Goal: Transaction & Acquisition: Purchase product/service

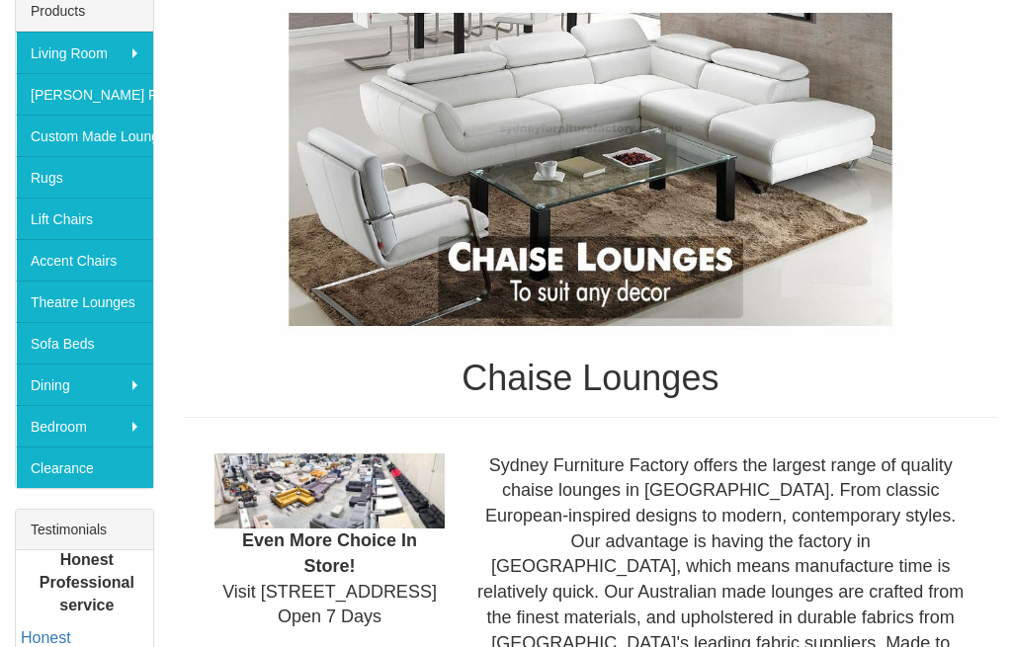
scroll to position [344, 0]
click at [81, 344] on link "Sofa Beds" at bounding box center [84, 343] width 137 height 42
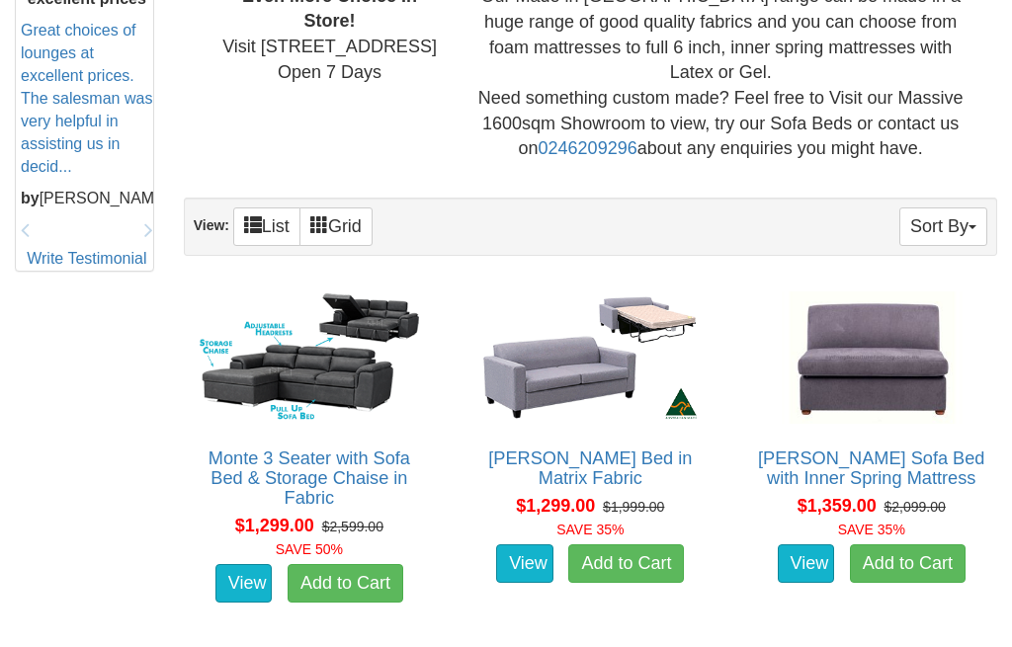
scroll to position [941, 0]
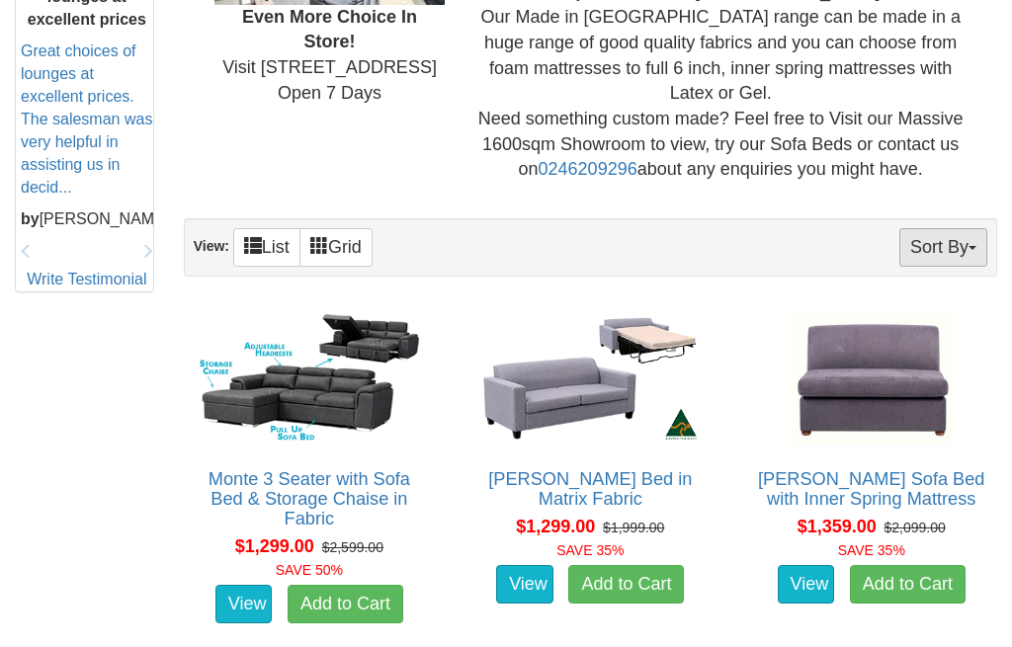
click at [960, 240] on button "Sort By" at bounding box center [943, 247] width 88 height 39
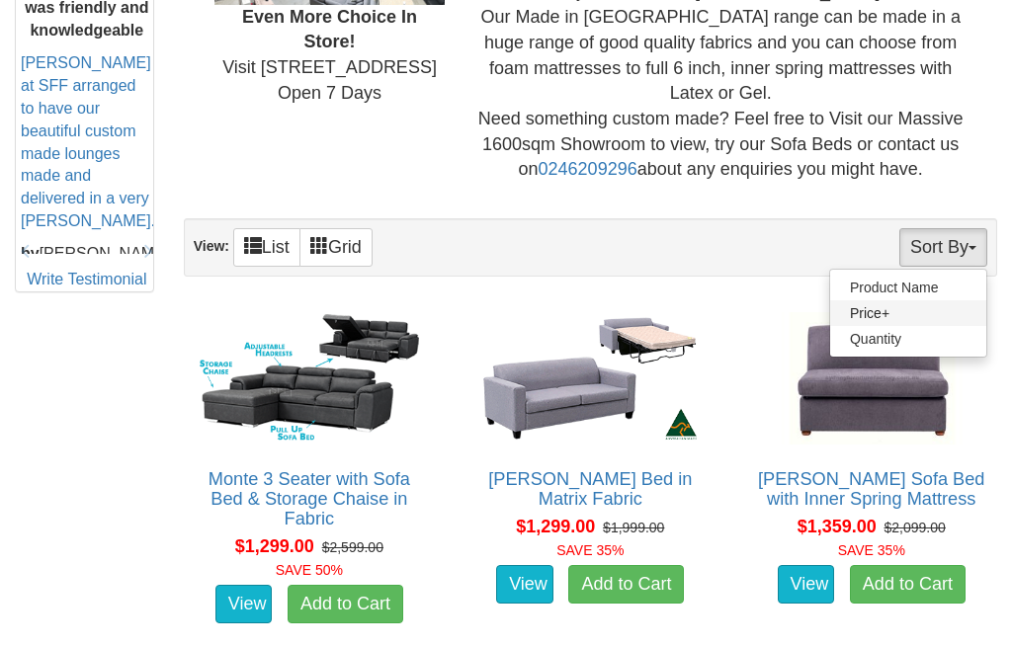
click at [876, 302] on link "Price+" at bounding box center [908, 313] width 156 height 26
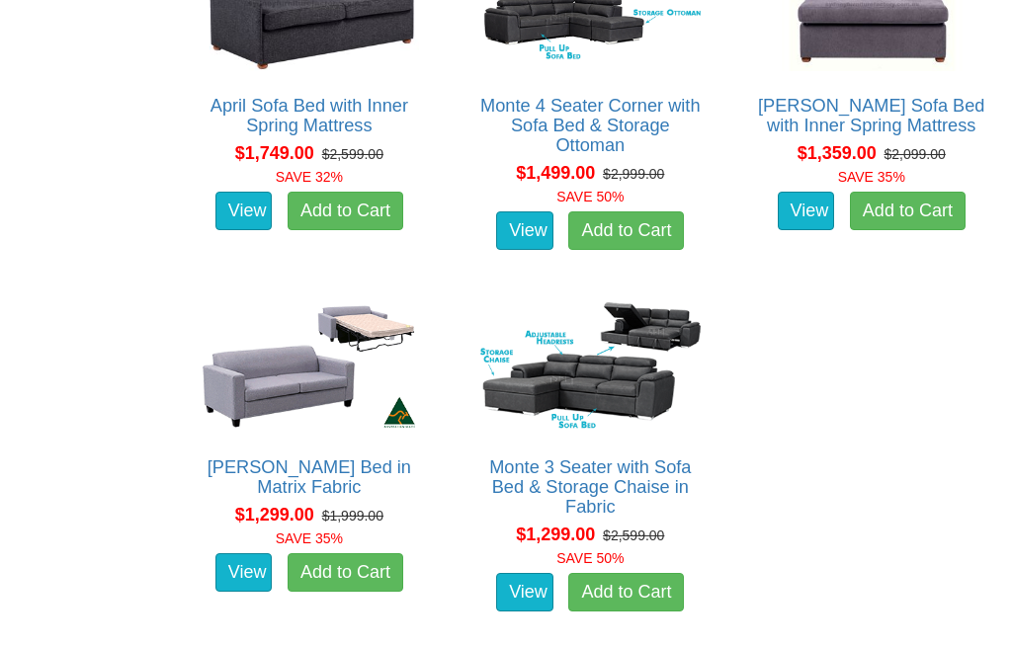
scroll to position [2383, 0]
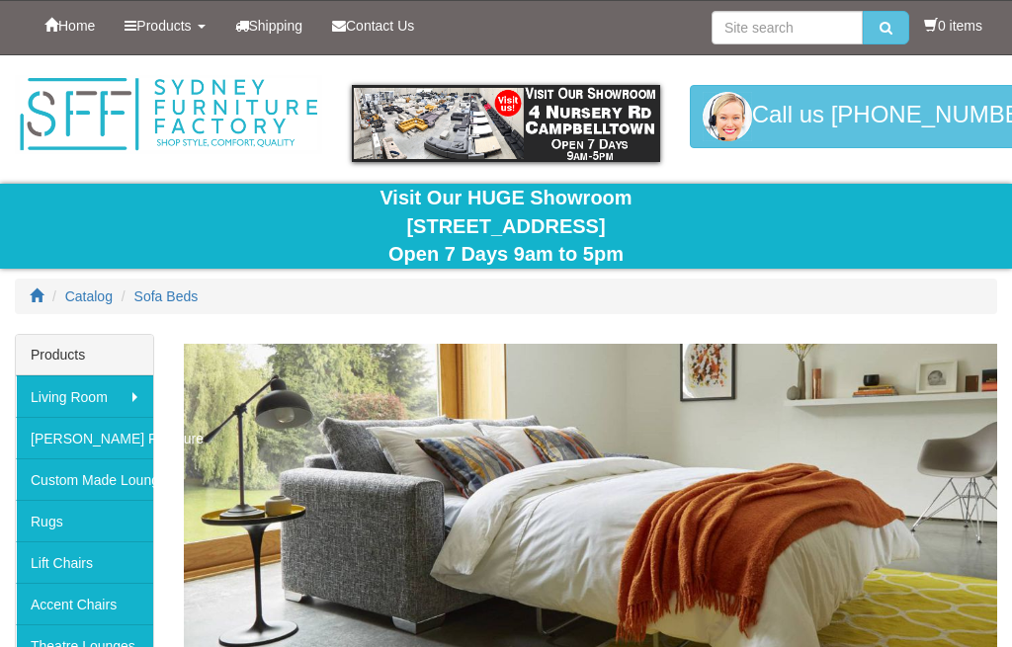
scroll to position [1007, 0]
